Goal: Task Accomplishment & Management: Complete application form

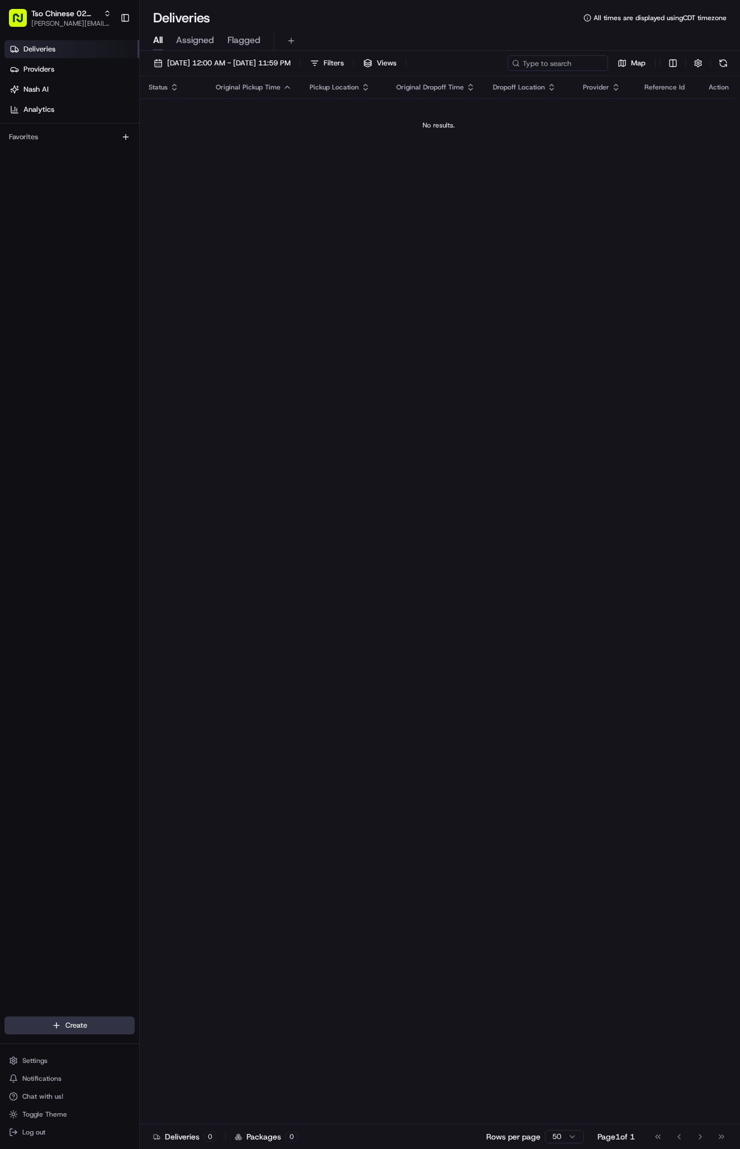
click at [77, 1030] on html "Tso Chinese 02 Arbor antonia@tsochinese.com Toggle Sidebar Deliveries Providers…" at bounding box center [370, 574] width 740 height 1149
click at [171, 1047] on link "Delivery" at bounding box center [202, 1046] width 125 height 20
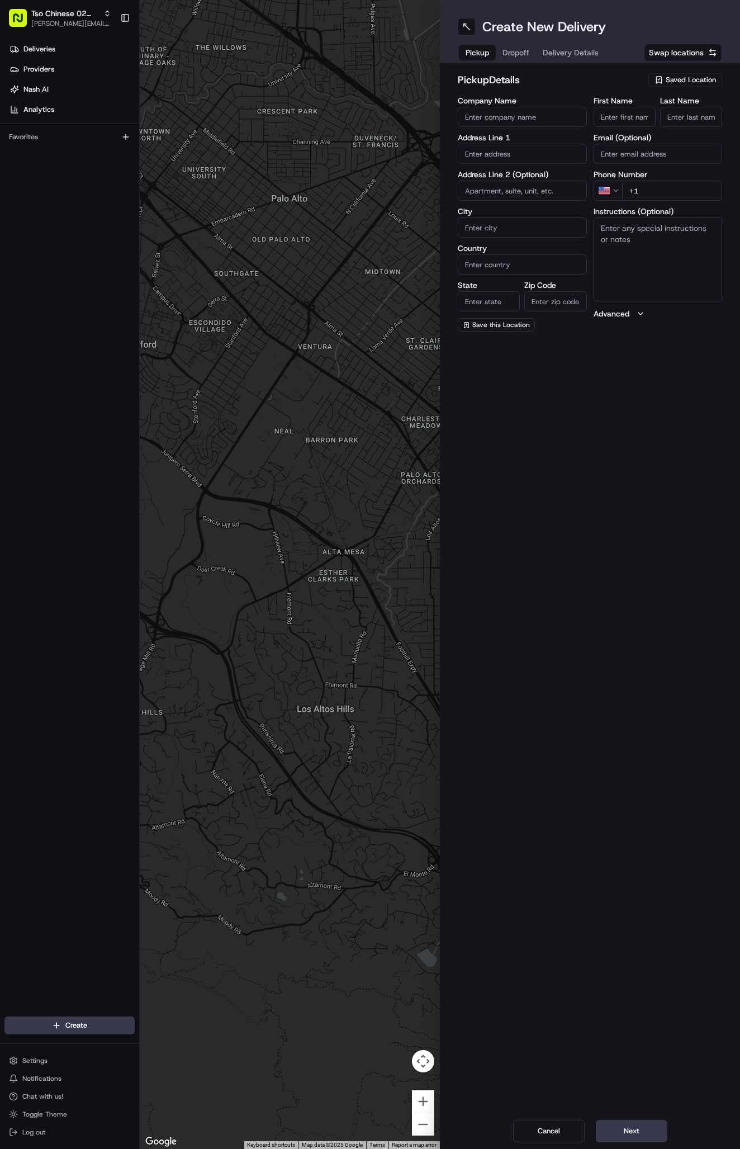
click at [687, 79] on span "Saved Location" at bounding box center [691, 80] width 50 height 10
click at [690, 134] on span "(02) Tso Chinese Takeout & Delivery Arboretum Crossing (02)" at bounding box center [667, 127] width 138 height 20
type input "(02) Tso Chinese Takeout & Delivery Arboretum Crossing"
type input "Bldg E Ste 402"
type input "Austin"
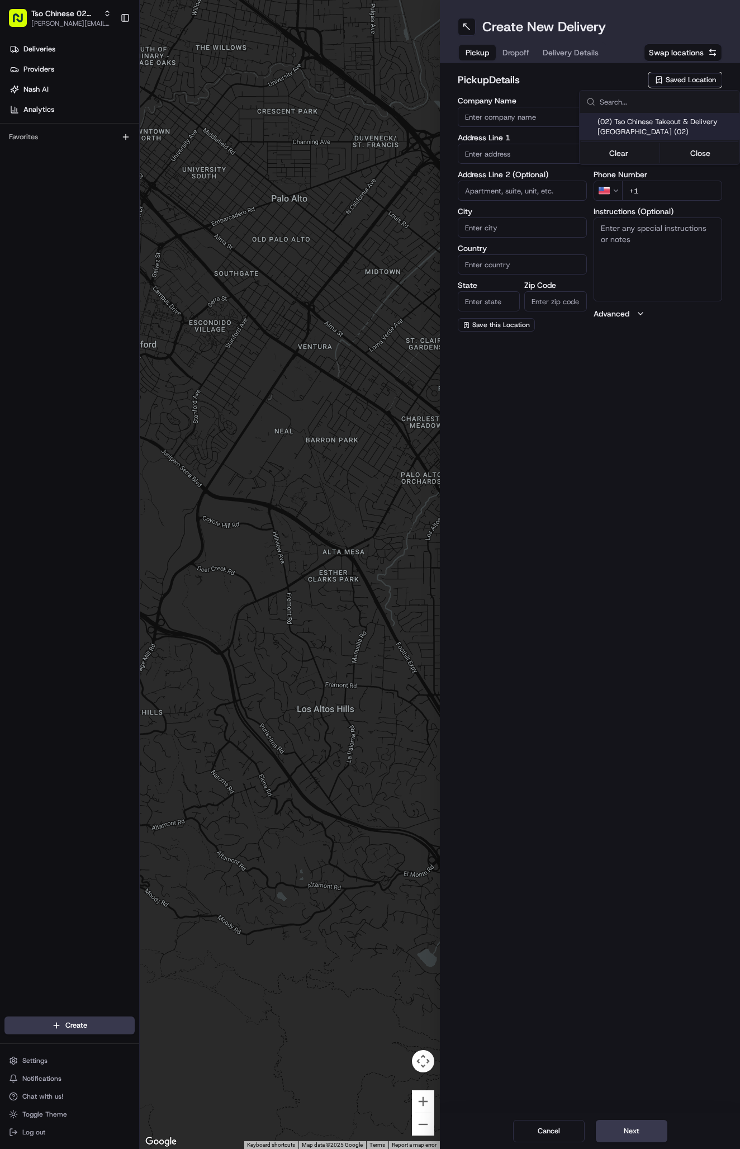
type input "US"
type input "TX"
type input "78759"
type input "Tso Chinese"
type input "Arboretum Crossing Manager"
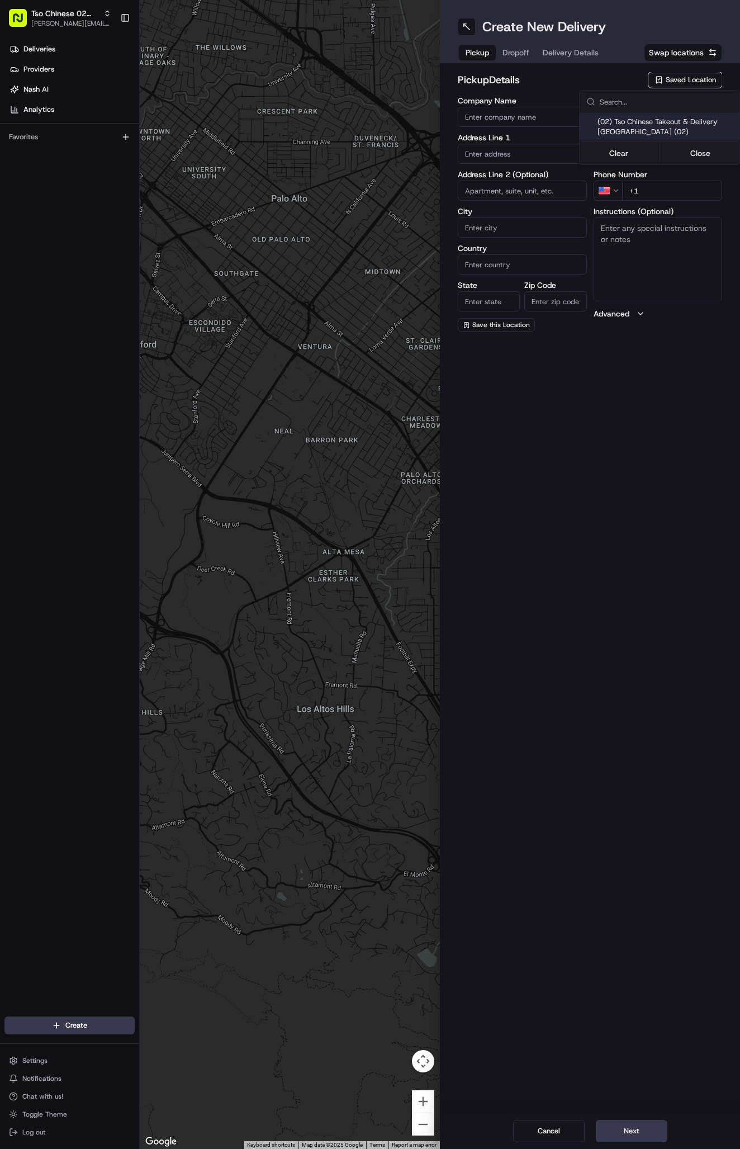
type input "arborstore@tsochinese.com"
type input "+1 512 344 9434"
type textarea "Submit a picture displaying address & food as Proof of Delivery. Envía una foto…"
type input "9333 Research Blvd"
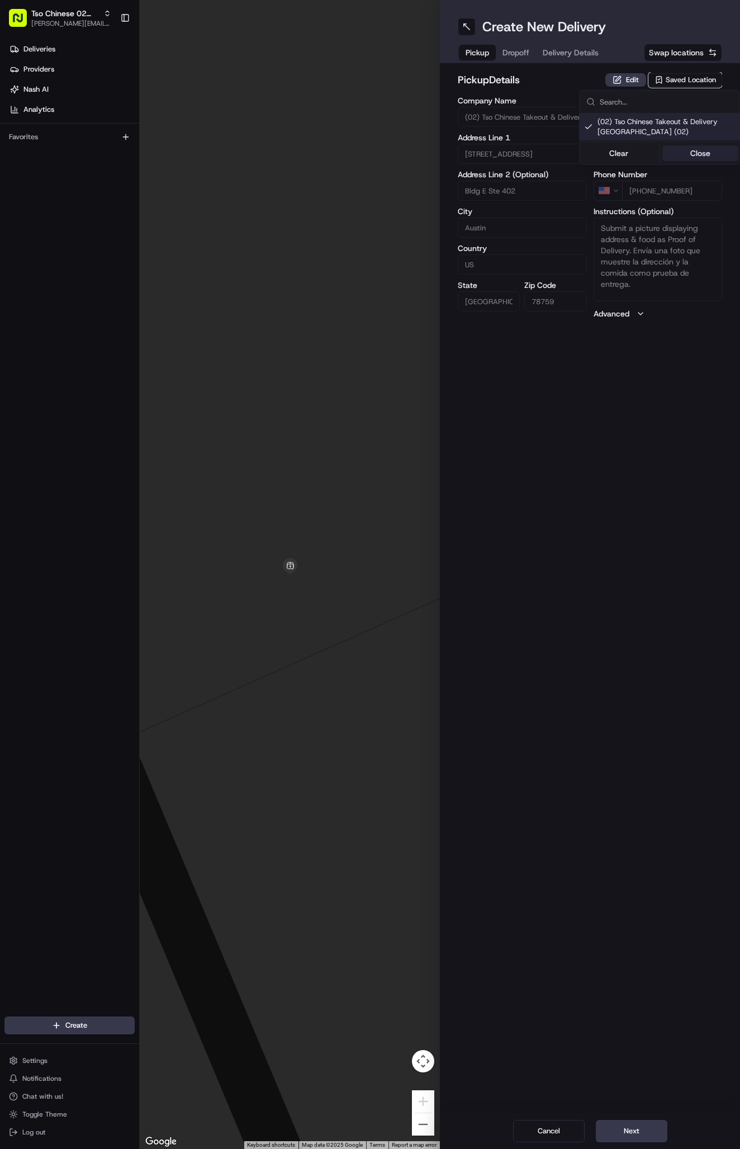
click at [695, 159] on button "Close" at bounding box center [701, 153] width 77 height 16
click at [587, 54] on span "Delivery Details" at bounding box center [571, 52] width 56 height 11
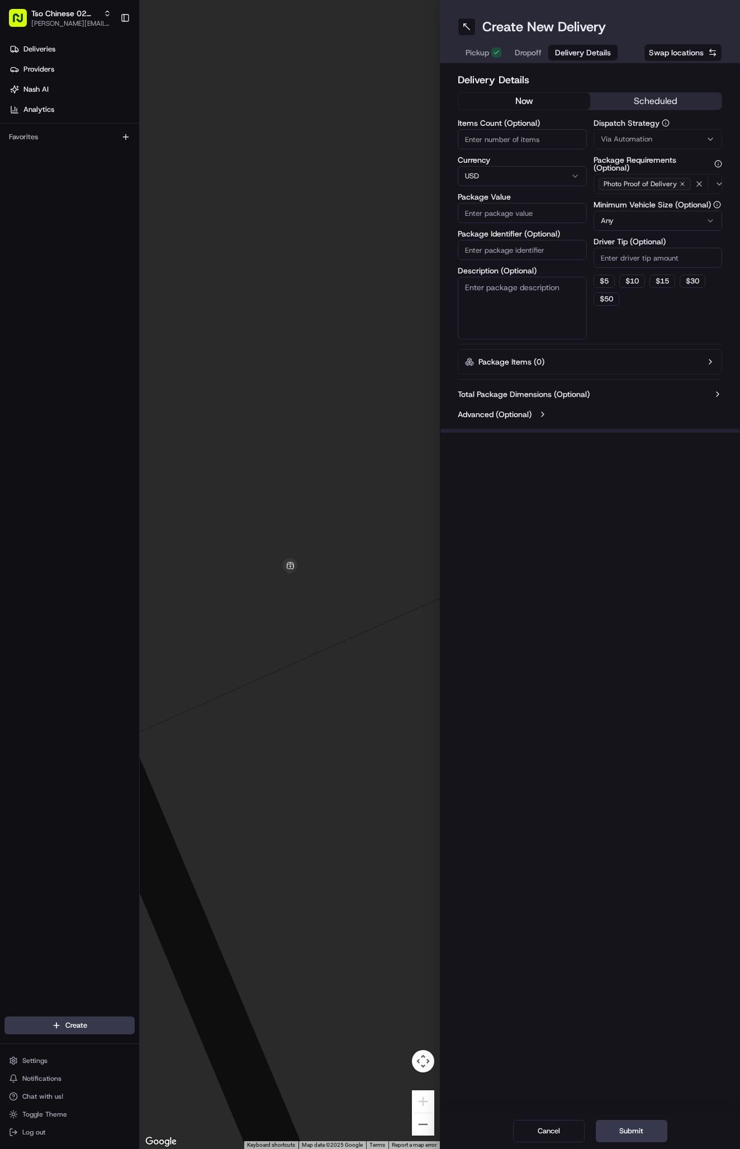
click at [635, 136] on span "Via Automation" at bounding box center [626, 139] width 51 height 10
click at [645, 196] on span "Tso Arbor Strategy" at bounding box center [667, 200] width 138 height 10
click at [703, 215] on button "Close" at bounding box center [701, 222] width 77 height 16
click at [663, 251] on input "Driver Tip (Optional)" at bounding box center [658, 258] width 129 height 20
type input "2"
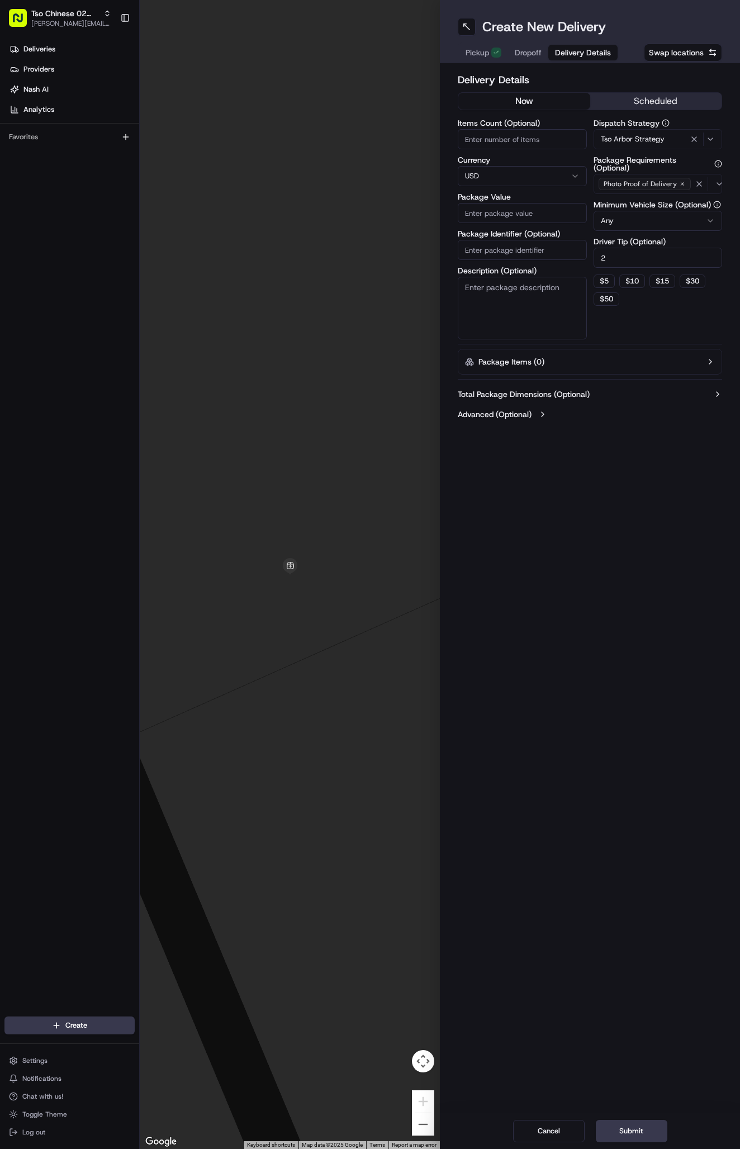
click at [518, 253] on input "Package Identifier (Optional)" at bounding box center [522, 250] width 129 height 20
paste input "#79YNWAD"
type input "#79YNWAD"
click at [517, 214] on input "Package Value" at bounding box center [522, 213] width 129 height 20
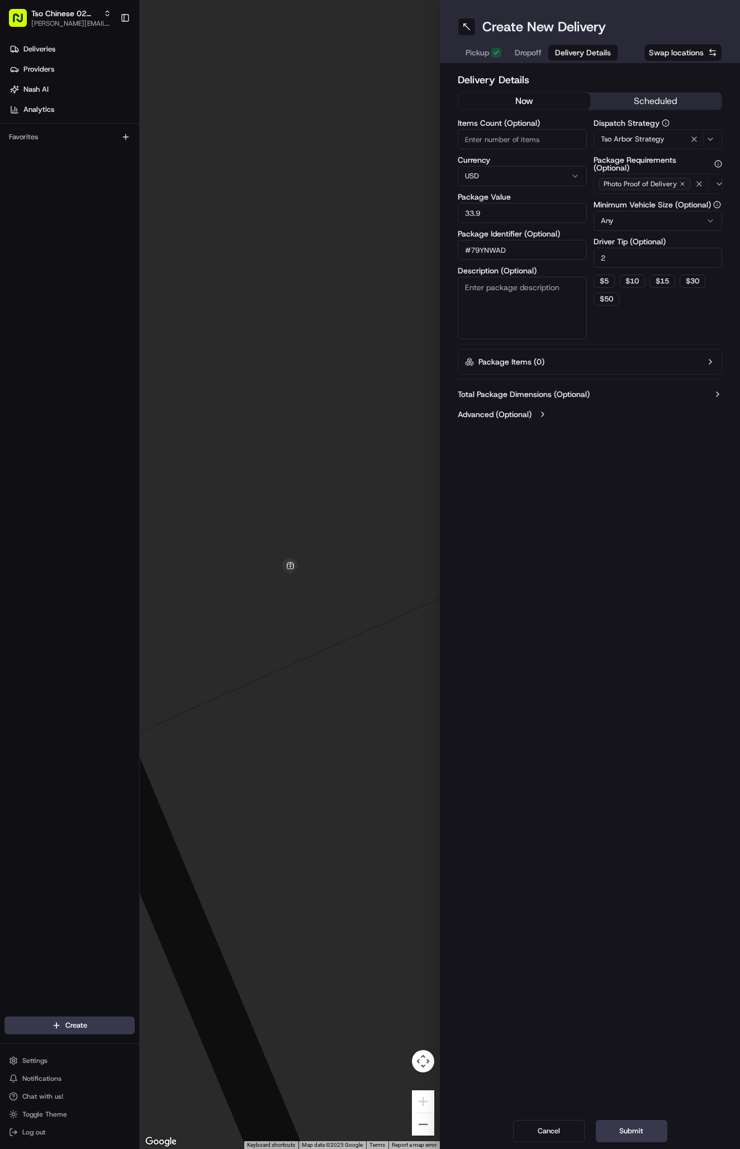
type input "33.94"
click at [534, 51] on span "Dropoff" at bounding box center [528, 52] width 27 height 11
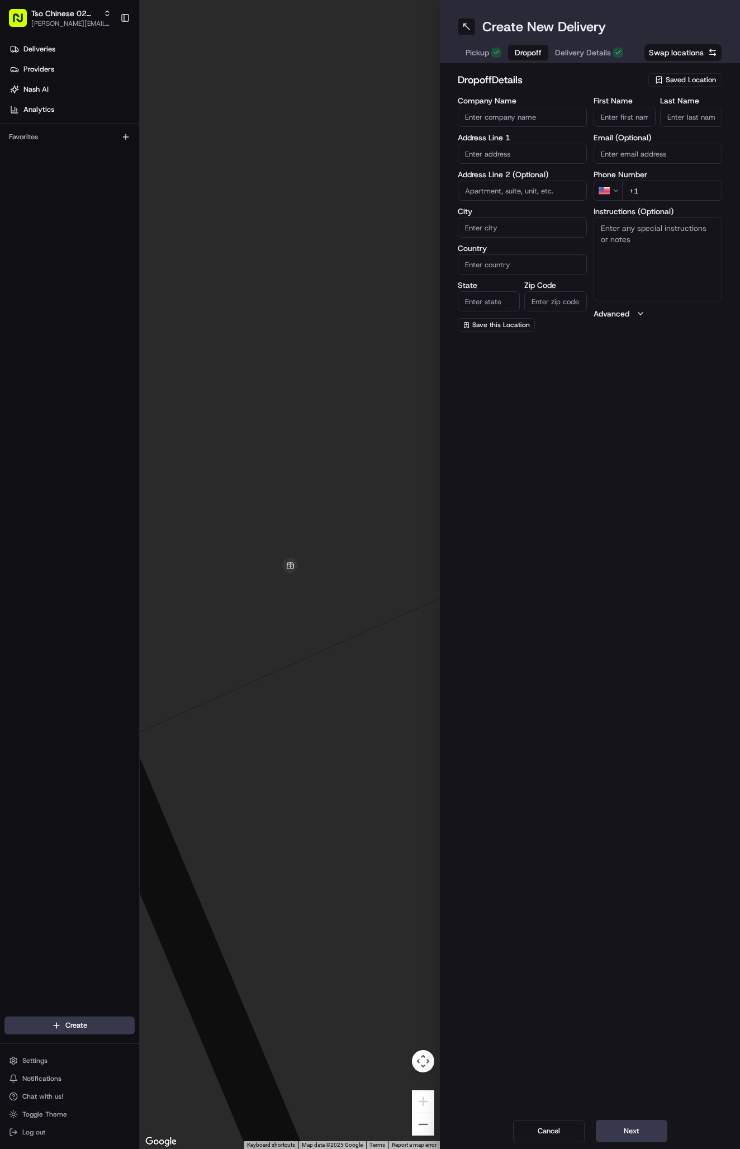
click at [622, 119] on input "First Name" at bounding box center [625, 117] width 62 height 20
paste input "Sisi Berlin"
type input "Sisi Berlin"
type input "."
click at [664, 189] on input "+1" at bounding box center [672, 191] width 101 height 20
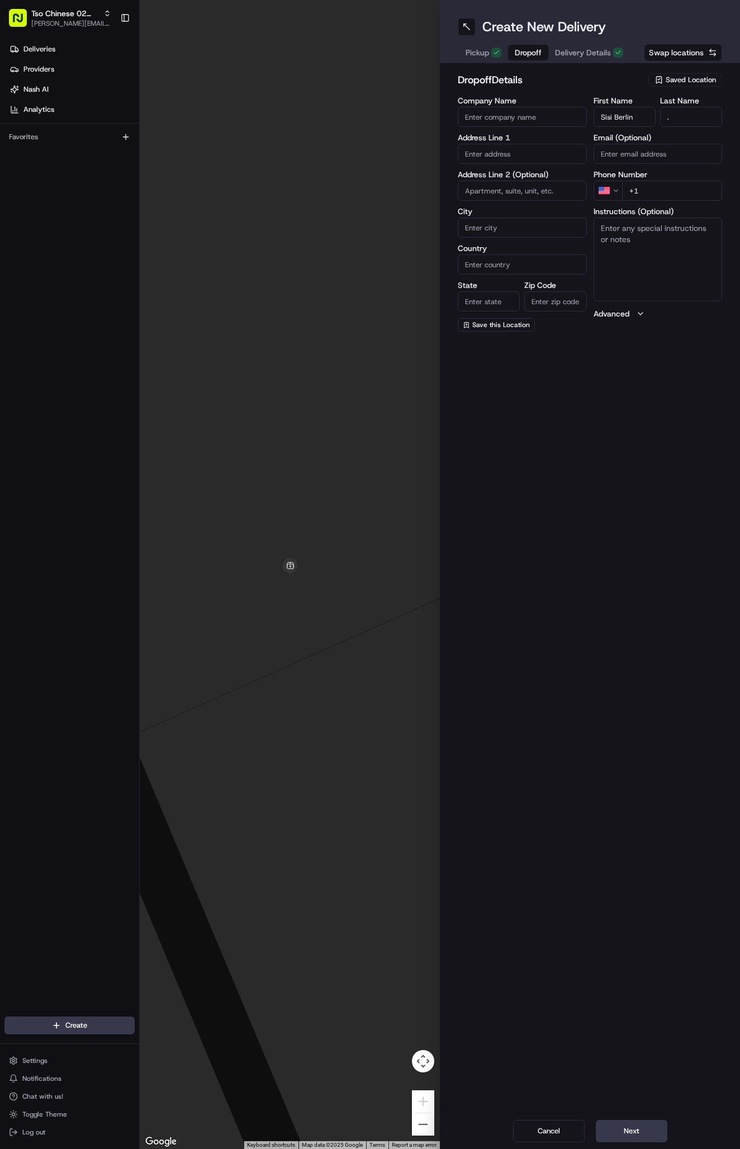
click at [662, 188] on input "+1" at bounding box center [672, 191] width 101 height 20
paste input "206 450 5601"
type input "+1 206 450 5601"
click at [641, 246] on textarea "Instructions (Optional)" at bounding box center [658, 260] width 129 height 84
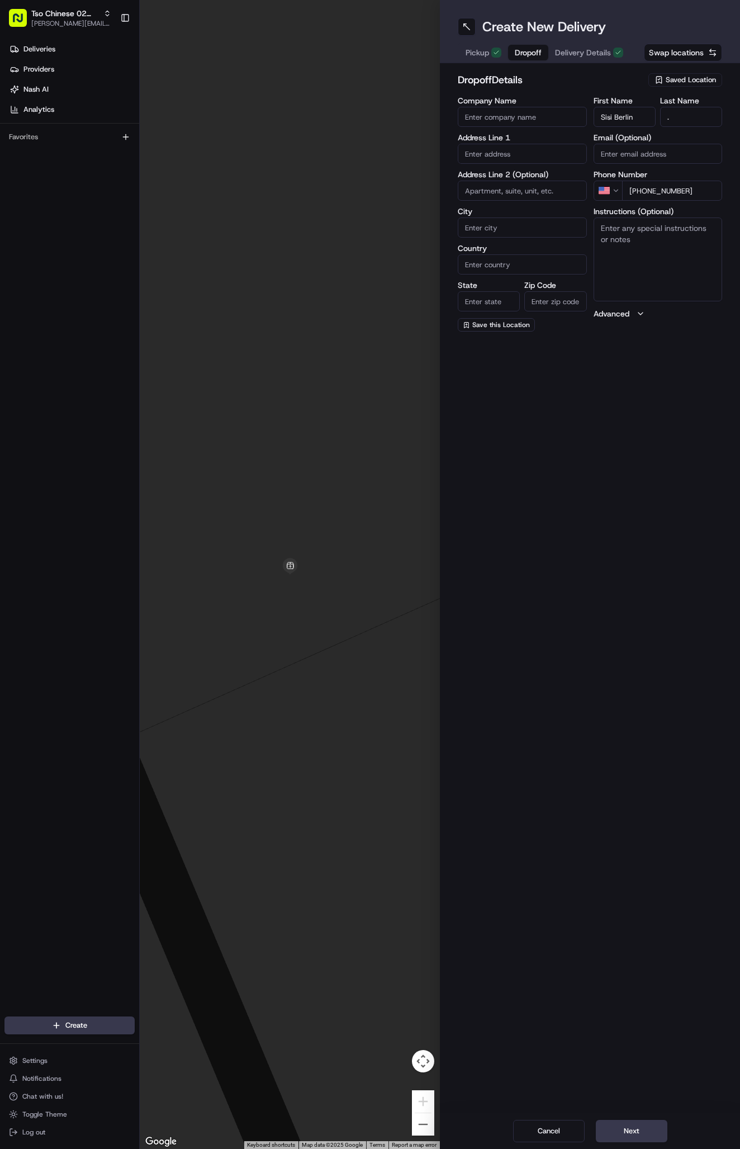
paste textarea "Company: Oculus Pathology"
type textarea "Company: Oculus Pathology."
click at [487, 156] on input "text" at bounding box center [522, 154] width 129 height 20
paste input "3445 Executive Center Dr"
click at [510, 181] on div "3445 Executive Center Drive, Austin, TX" at bounding box center [523, 177] width 124 height 17
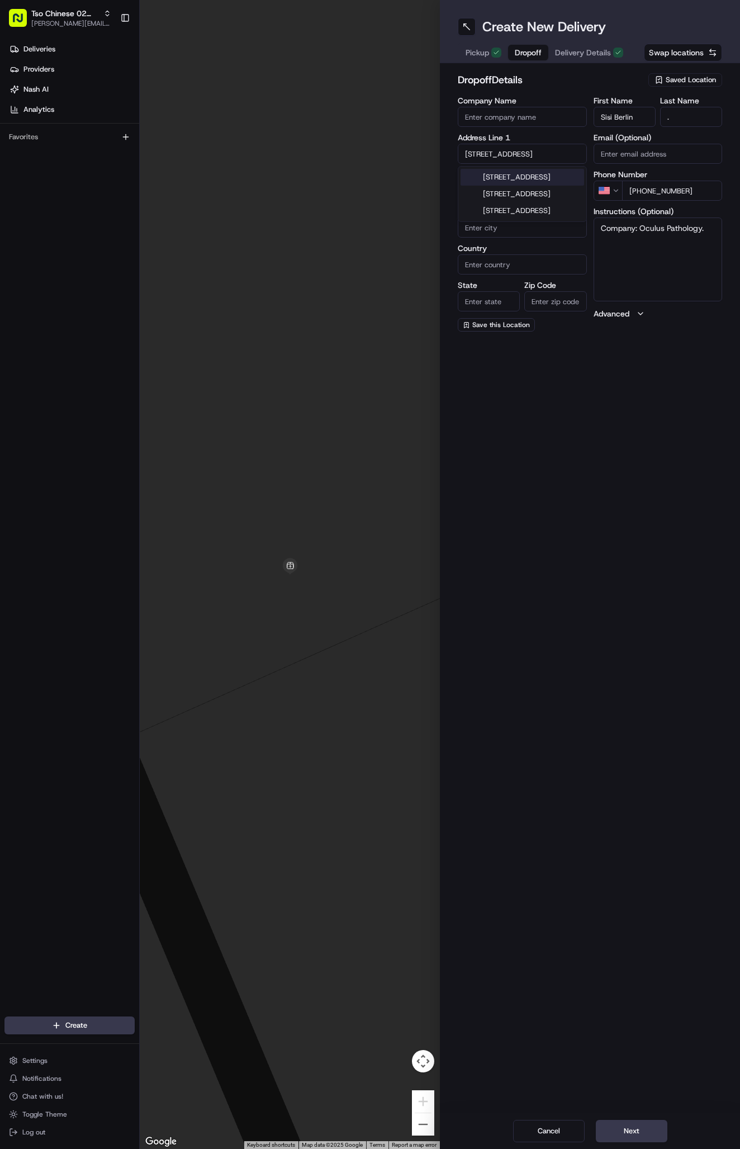
type input "3445 Executive Center Dr, Austin, TX 78731, USA"
type input "Austin"
type input "United States"
type input "TX"
type input "78731"
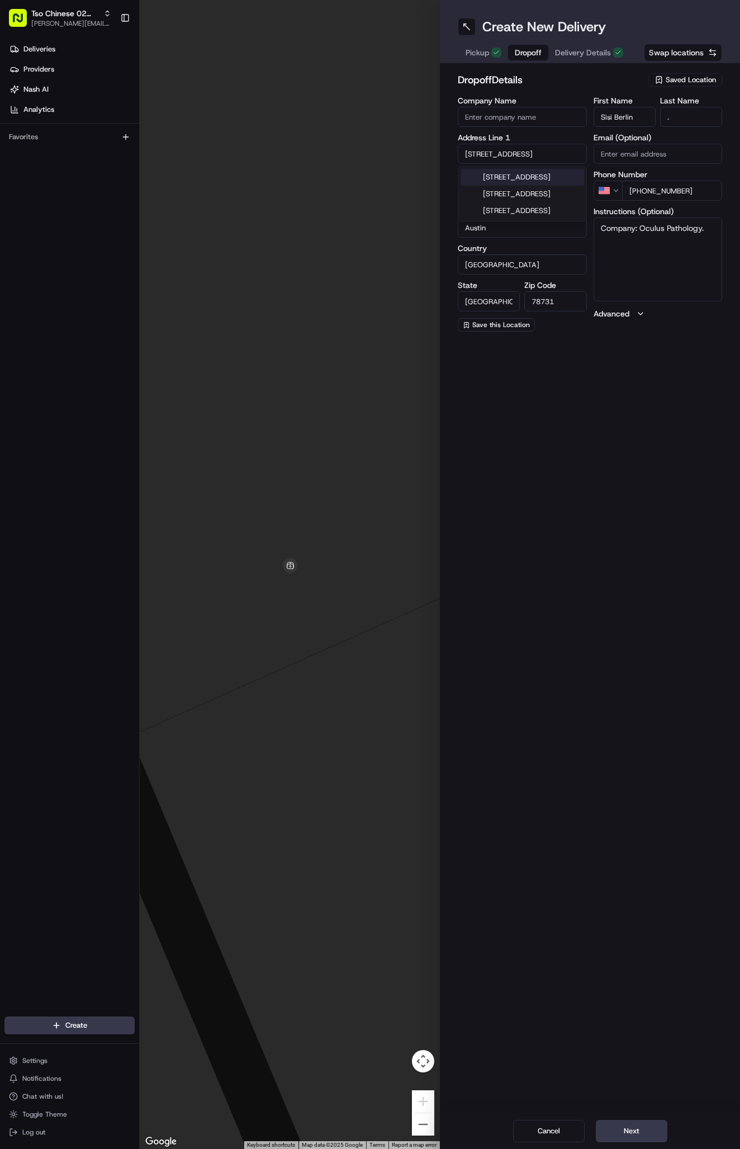
type input "3445 Executive Center Drive"
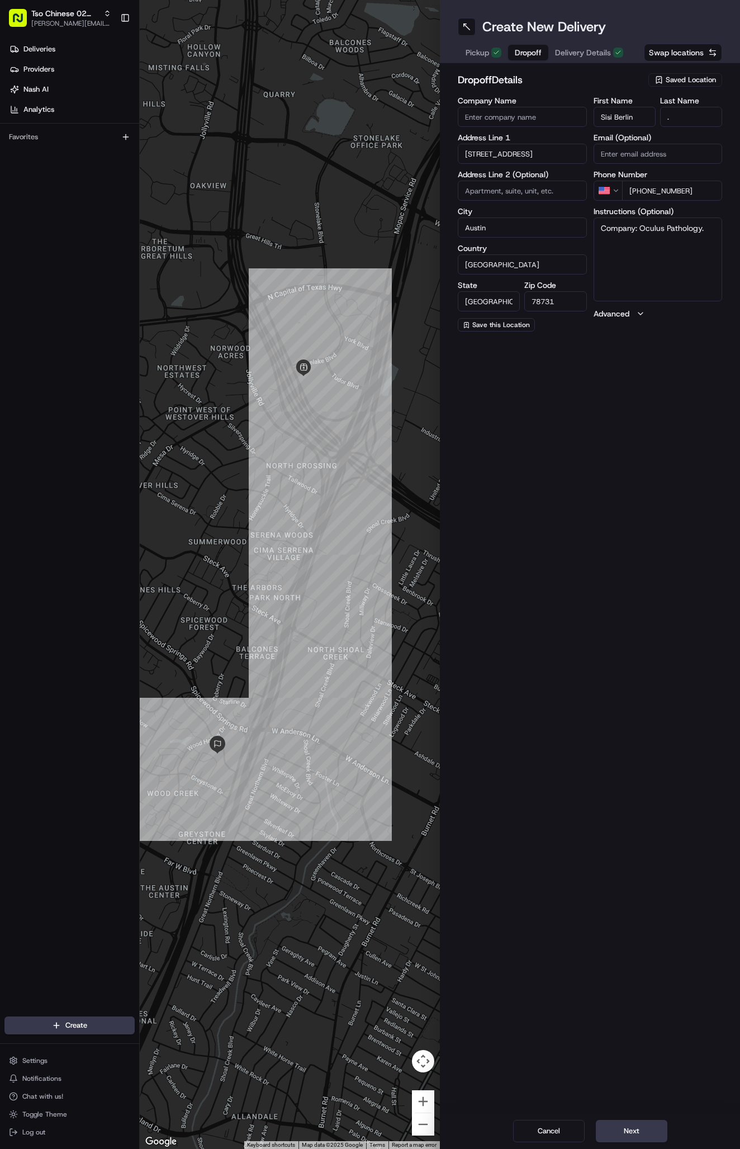
click at [490, 189] on input at bounding box center [522, 191] width 129 height 20
paste input "Unit 250"
type input "Unit 250"
click at [654, 247] on textarea "Company: Oculus Pathology." at bounding box center [658, 260] width 129 height 84
paste textarea "Meet in downstairs lobby."
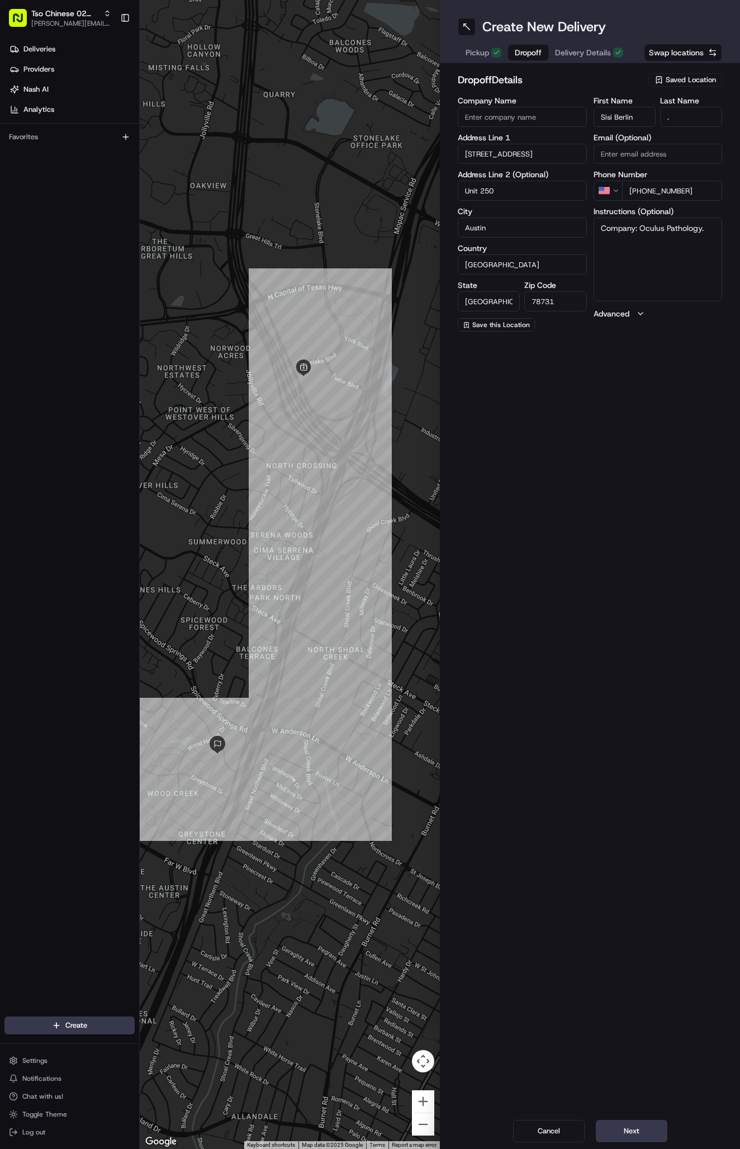
type textarea "Company: Oculus Pathology. Meet in downstairs lobby."
click at [597, 54] on span "Delivery Details" at bounding box center [583, 52] width 56 height 11
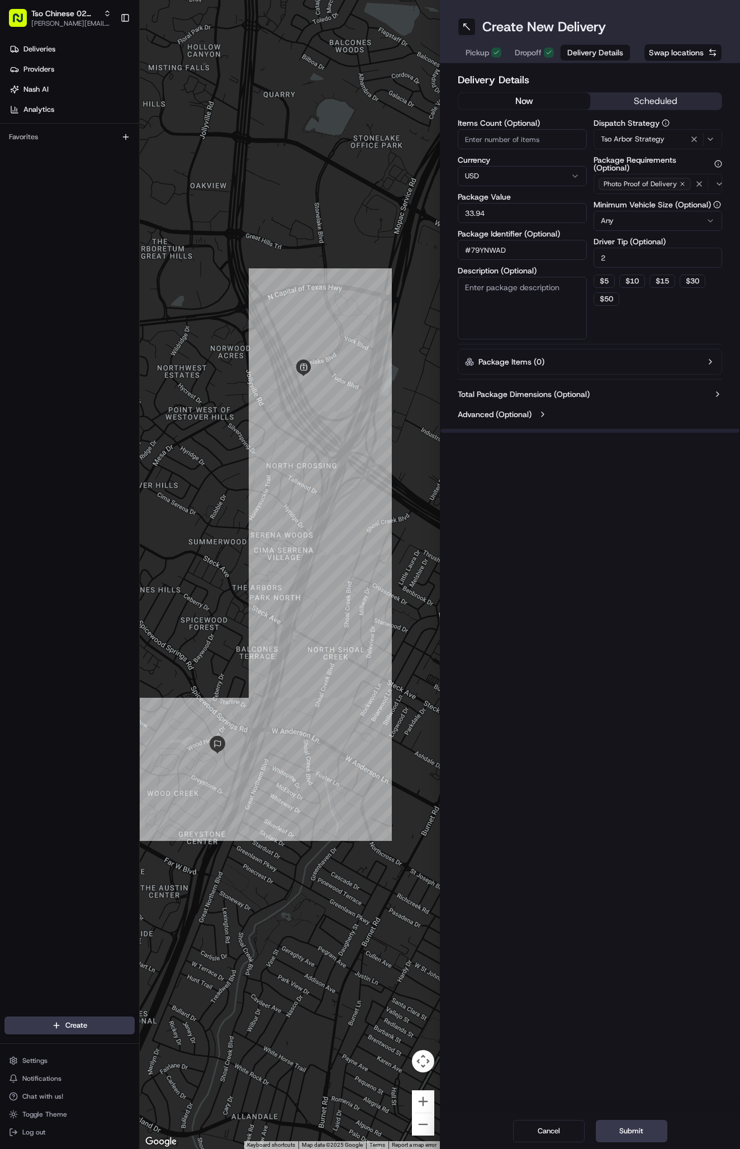
click at [681, 185] on icon "button" at bounding box center [682, 183] width 3 height 3
click at [688, 183] on div "Select requirements" at bounding box center [659, 184] width 124 height 10
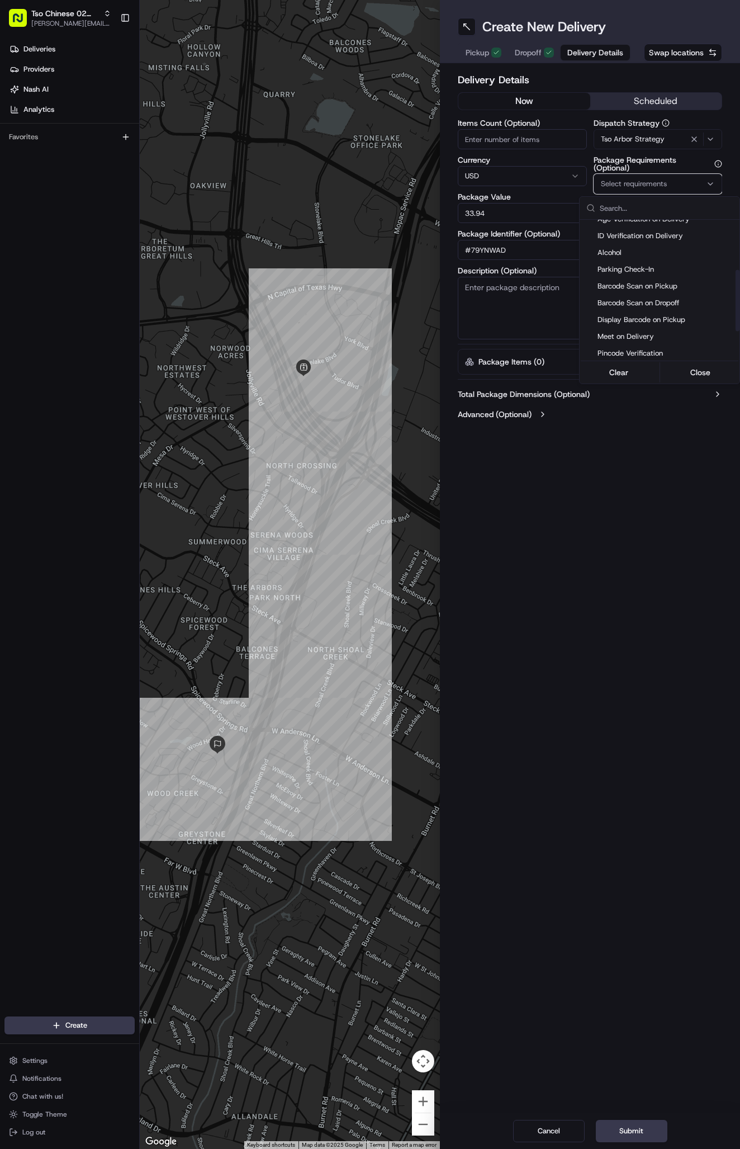
scroll to position [126, 0]
click at [629, 301] on span "Meet on Delivery" at bounding box center [667, 304] width 138 height 10
click at [692, 370] on button "Close" at bounding box center [701, 373] width 77 height 16
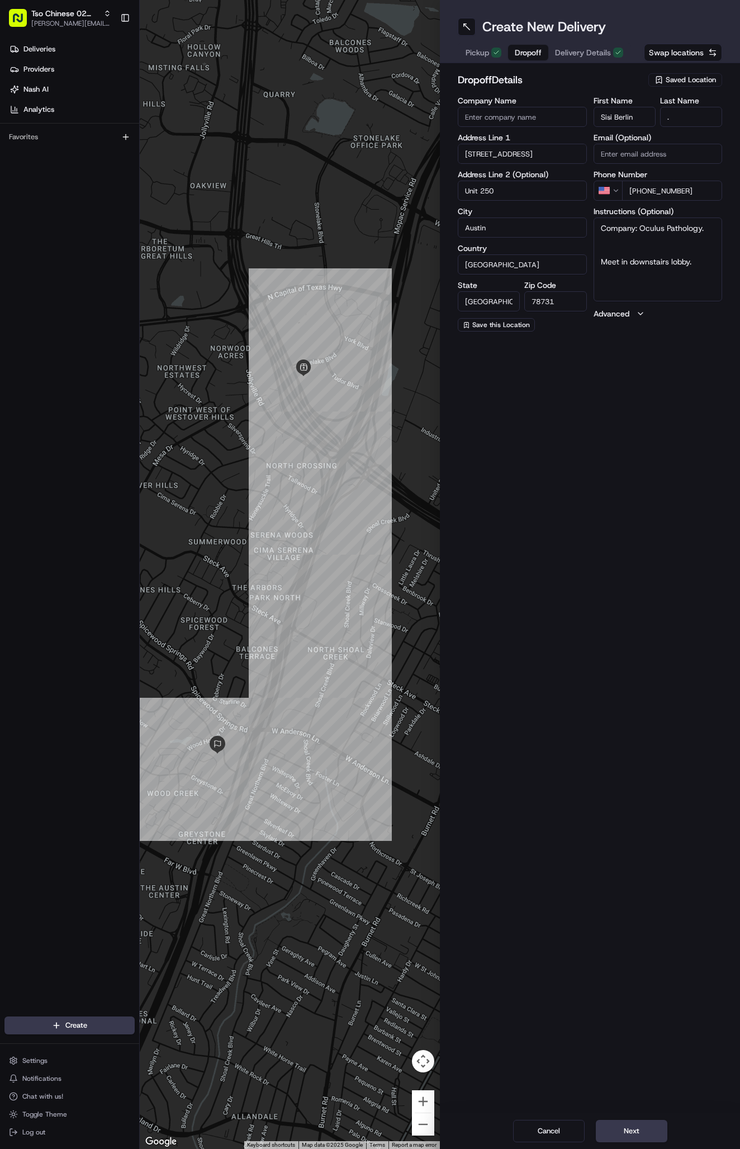
click at [526, 50] on span "Dropoff" at bounding box center [528, 52] width 27 height 11
